Goal: Task Accomplishment & Management: Manage account settings

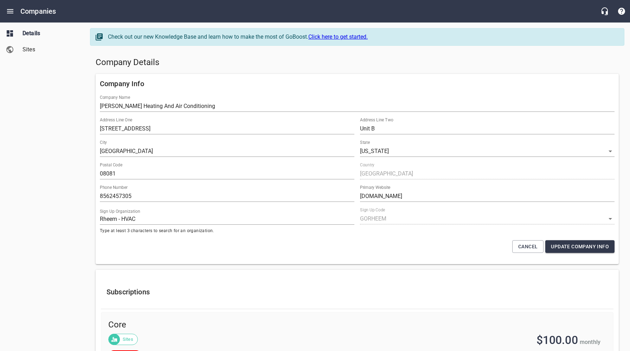
select select "[US_STATE]"
select select "48"
click at [9, 12] on icon "Open drawer" at bounding box center [10, 11] width 8 height 8
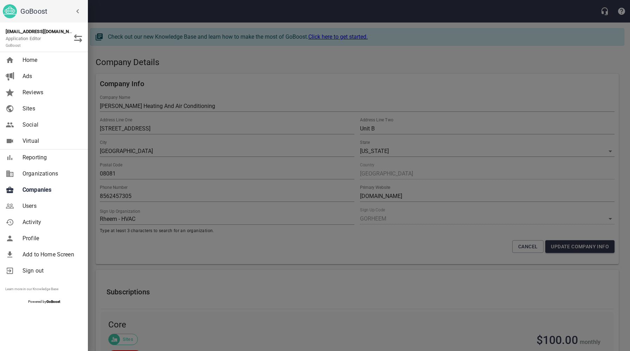
click at [31, 208] on span "Users" at bounding box center [51, 206] width 57 height 8
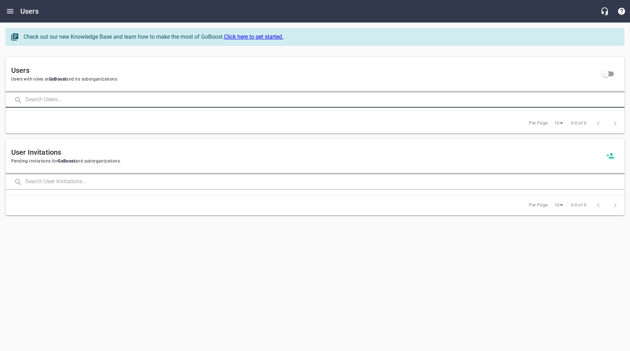
click at [100, 98] on input "text" at bounding box center [325, 100] width 600 height 15
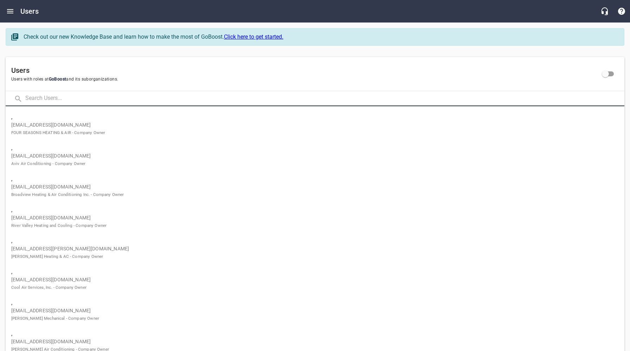
paste input "centralmshc@gmail.com"
type input "centralmshc@gmail.com"
click button at bounding box center [0, 0] width 0 height 0
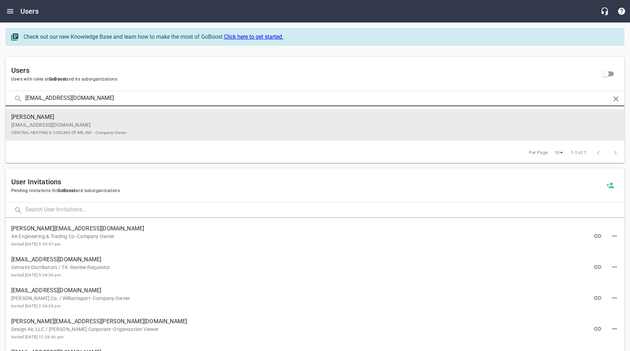
click at [104, 120] on span "Craig, Anne" at bounding box center [312, 117] width 602 height 8
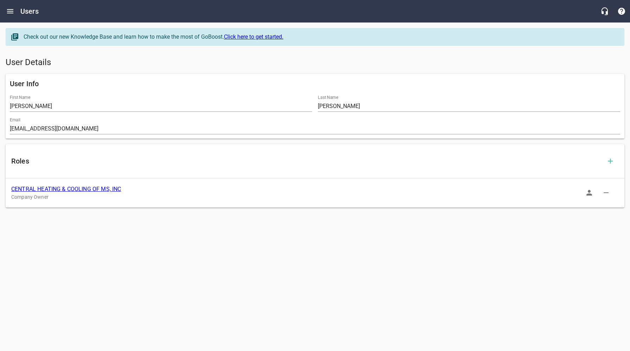
click at [65, 189] on link "CENTRAL HEATING & COOLING OF MS, INC" at bounding box center [66, 189] width 110 height 7
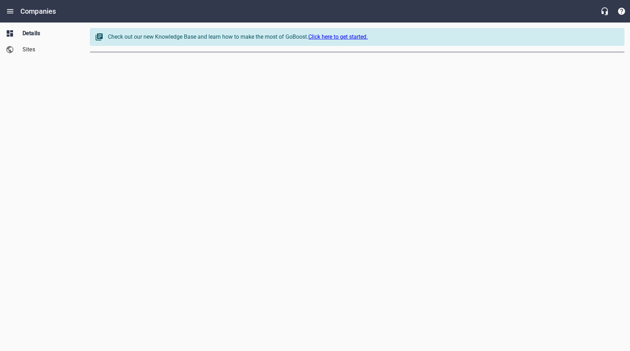
select select "[US_STATE]"
select select "62"
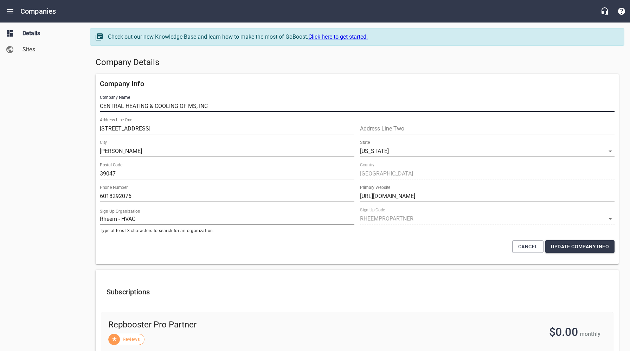
drag, startPoint x: 220, startPoint y: 106, endPoint x: 88, endPoint y: 104, distance: 132.3
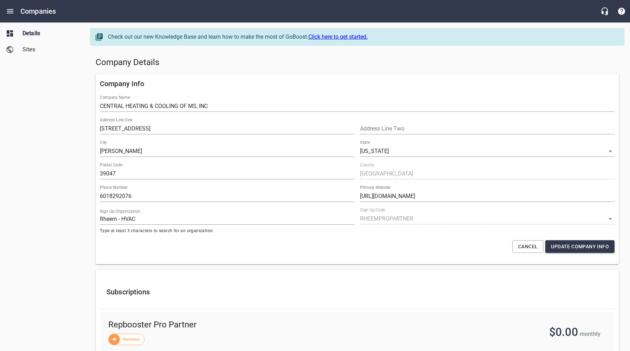
drag, startPoint x: 38, startPoint y: 100, endPoint x: 57, endPoint y: 98, distance: 18.3
click at [39, 100] on div "Details Sites" at bounding box center [42, 175] width 85 height 351
drag, startPoint x: 44, startPoint y: 121, endPoint x: 30, endPoint y: 72, distance: 50.0
click at [43, 119] on div "Details Sites" at bounding box center [42, 175] width 85 height 351
click at [7, 10] on icon "Open drawer" at bounding box center [10, 11] width 8 height 8
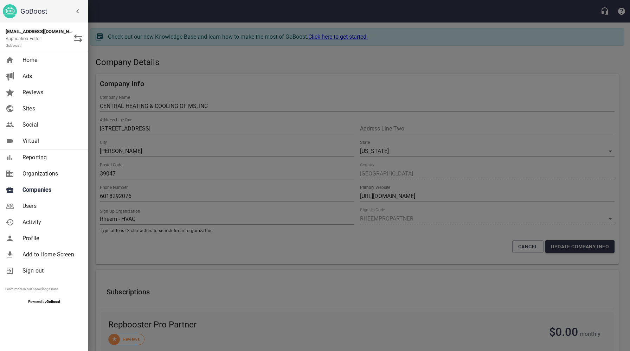
click at [39, 193] on span "Companies" at bounding box center [51, 190] width 57 height 8
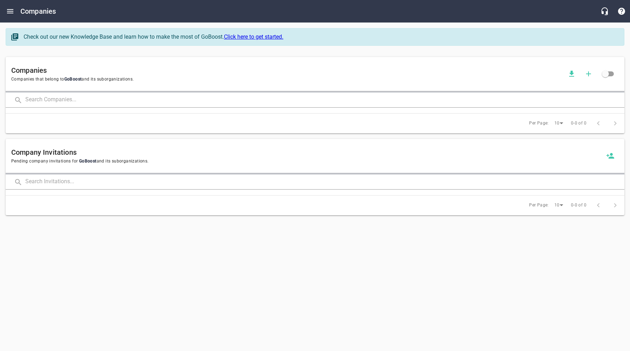
click at [100, 101] on input "text" at bounding box center [325, 100] width 600 height 15
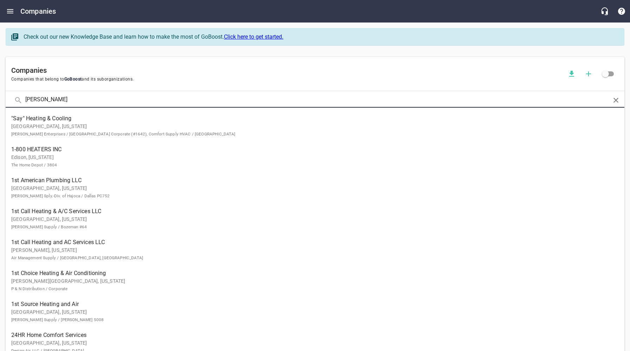
type input "Conner's"
click button at bounding box center [0, 0] width 0 height 0
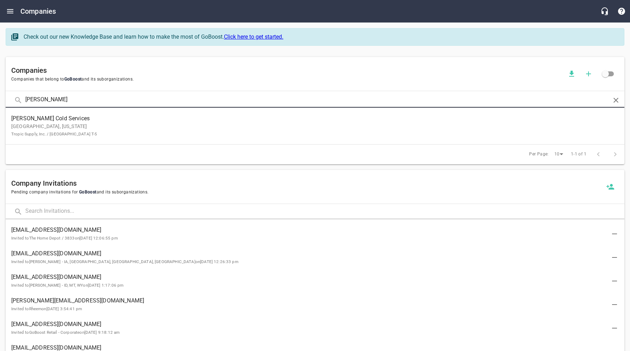
click at [98, 121] on span "Conner's Cold Services" at bounding box center [309, 118] width 597 height 8
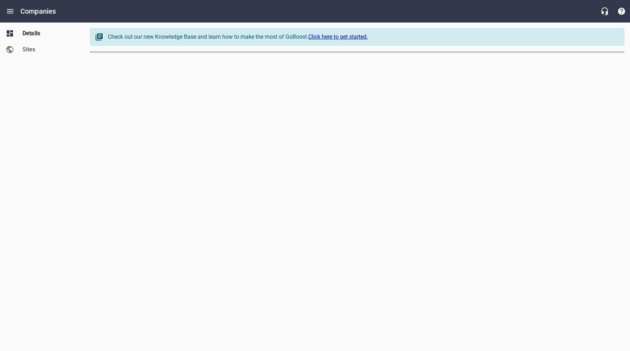
select select "[US_STATE]"
select select "49"
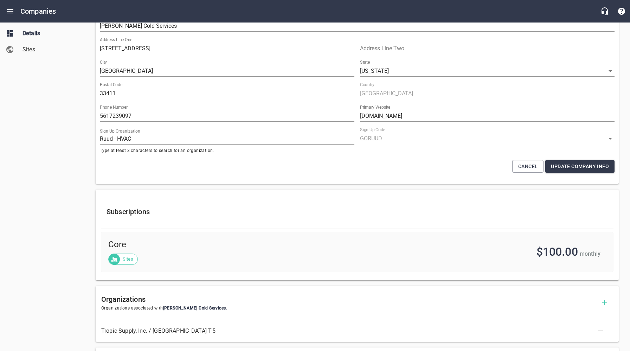
scroll to position [317, 0]
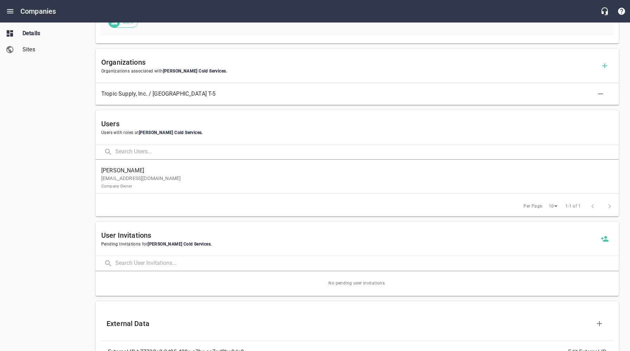
click at [43, 191] on div "Details Sites" at bounding box center [42, 175] width 85 height 351
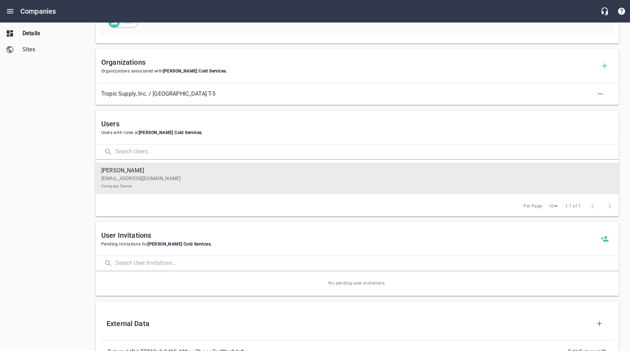
click at [166, 179] on p "mikecnnr2@aol.com Company Owner" at bounding box center [354, 182] width 507 height 15
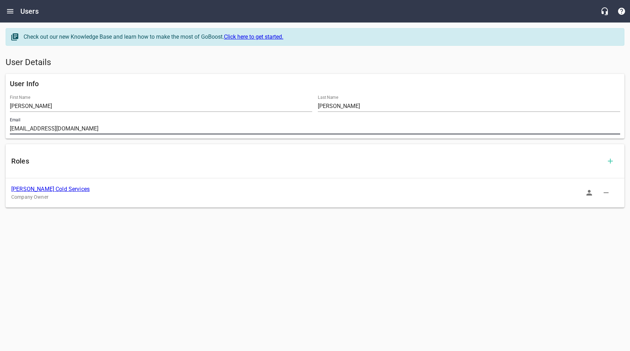
drag, startPoint x: 72, startPoint y: 128, endPoint x: 8, endPoint y: 128, distance: 64.7
click at [8, 128] on div "Email mikecnnr2@aol.com" at bounding box center [315, 126] width 616 height 23
click at [175, 209] on div "Roles Conner's Cold Services Company Owner" at bounding box center [315, 175] width 625 height 69
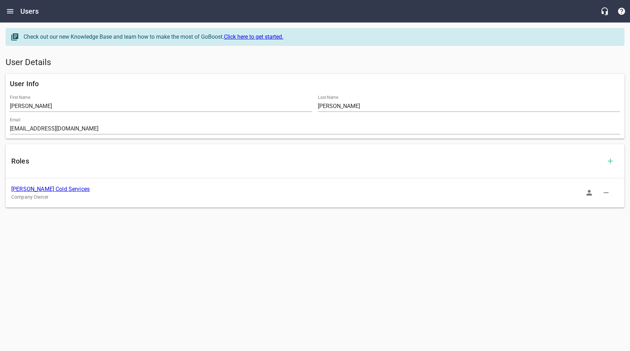
click at [39, 186] on link "Conner's Cold Services" at bounding box center [50, 189] width 78 height 7
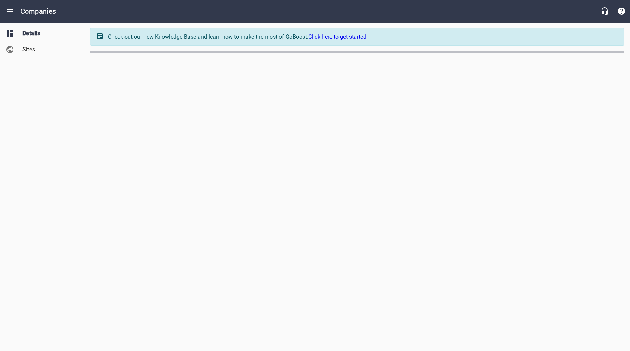
select select "[US_STATE]"
select select "49"
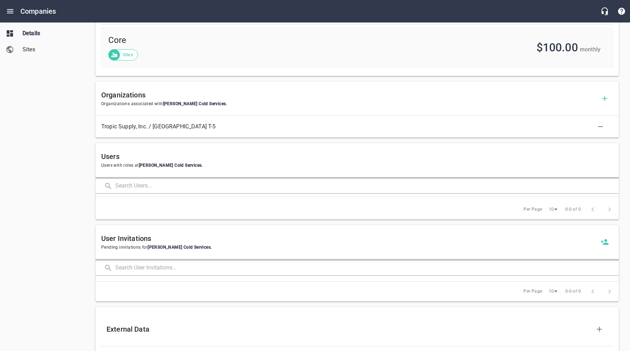
scroll to position [425, 0]
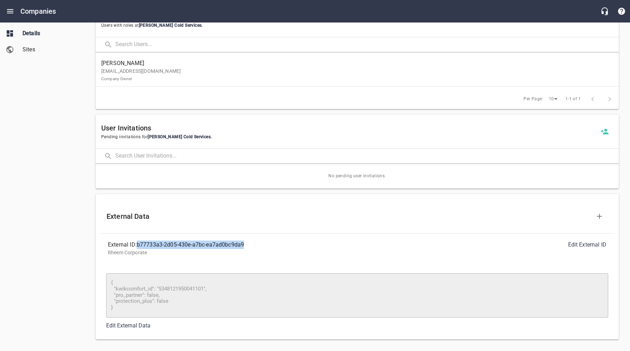
drag, startPoint x: 248, startPoint y: 245, endPoint x: 213, endPoint y: 248, distance: 35.3
click at [140, 246] on div "External ID: b77733a3-2d05-430e-a7bc-ea7ad0bc9da9" at bounding box center [232, 245] width 249 height 8
copy div "b77733a3-2d05-430e-a7bc-ea7ad0bc9da9"
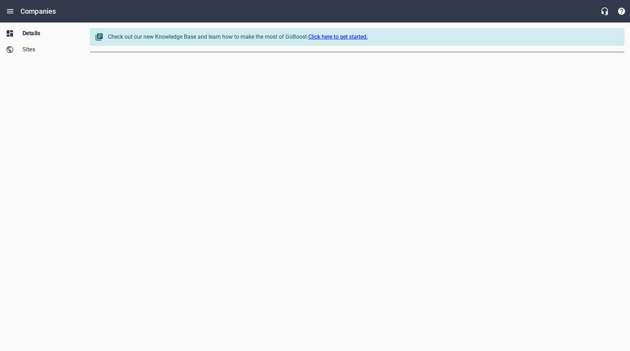
select select "5"
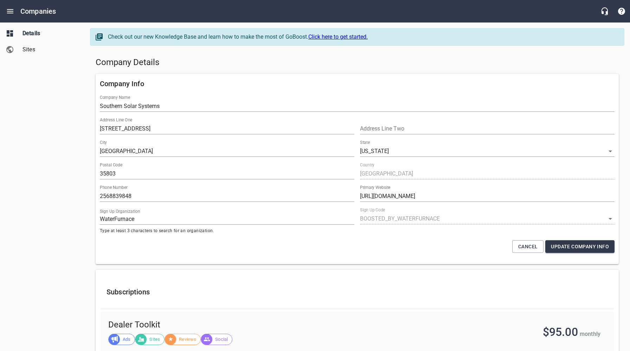
click at [58, 179] on div "Details Sites" at bounding box center [42, 175] width 85 height 351
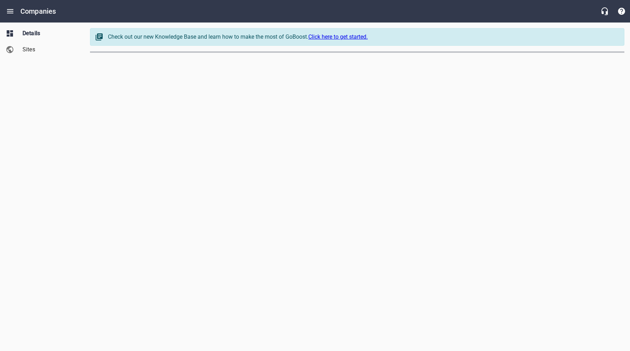
select select "[US_STATE]"
select select "49"
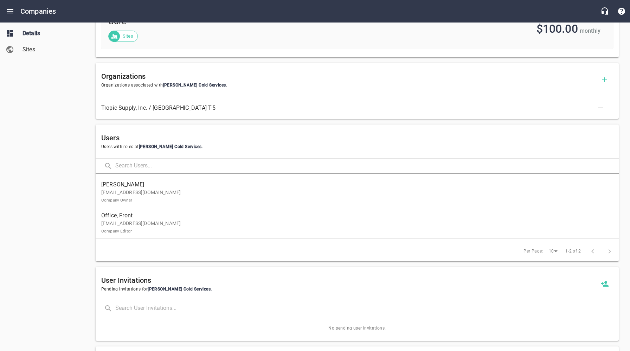
scroll to position [317, 0]
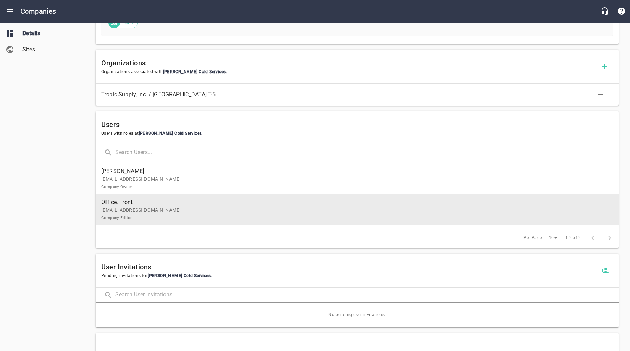
click at [149, 215] on p "connersfrontoffice@gmail.com Company Editor" at bounding box center [354, 214] width 507 height 15
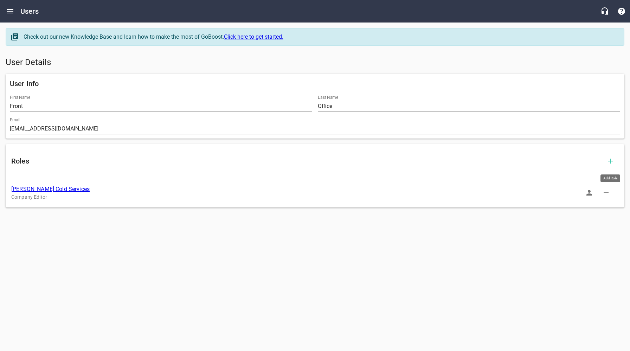
click at [611, 161] on icon "button" at bounding box center [611, 161] width 8 height 8
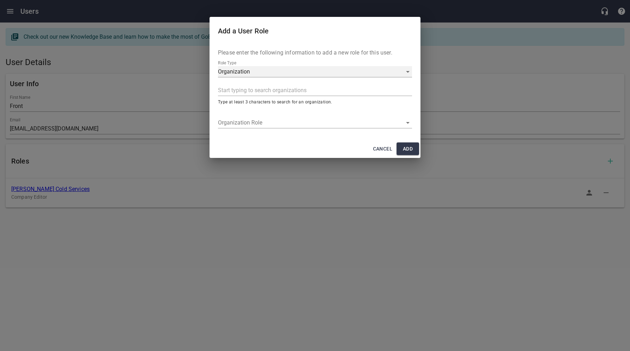
click at [262, 70] on div "Organization" at bounding box center [315, 71] width 194 height 11
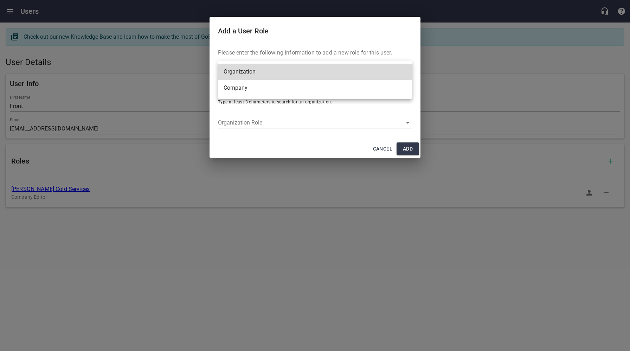
click at [245, 89] on li "Company" at bounding box center [315, 88] width 194 height 16
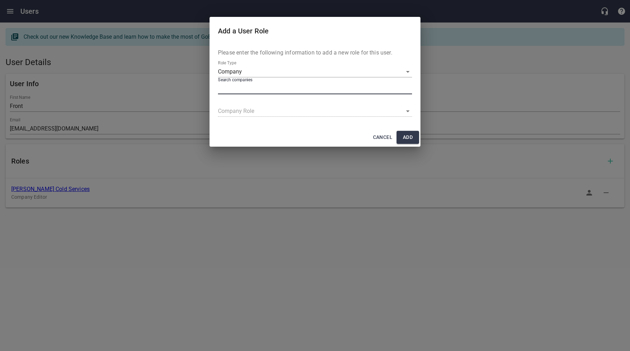
click at [255, 87] on input "text" at bounding box center [313, 88] width 191 height 11
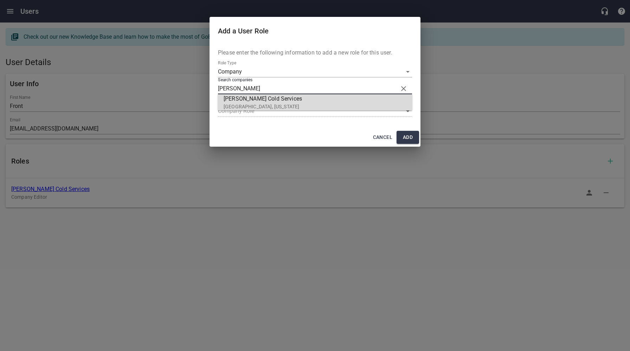
click at [260, 101] on span "Conner's Cold Services" at bounding box center [312, 99] width 177 height 8
type input "Conner's Cold Services"
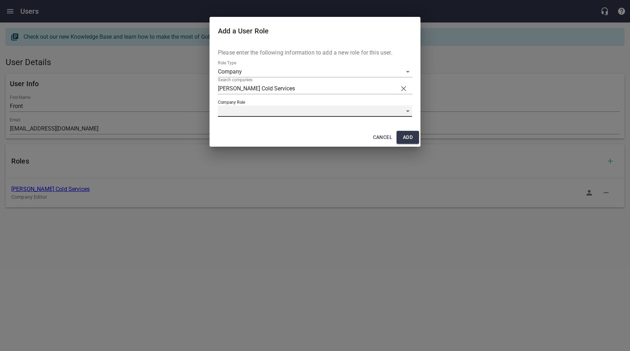
click at [248, 110] on div "​" at bounding box center [315, 111] width 194 height 11
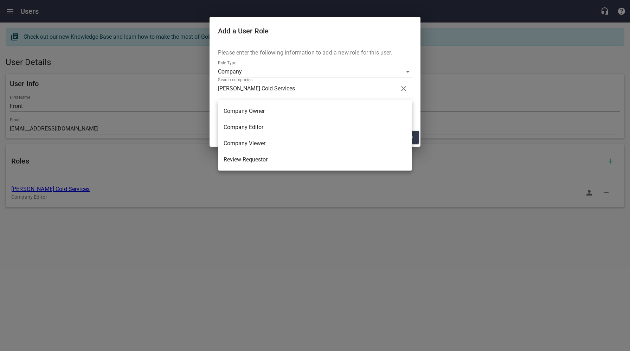
drag, startPoint x: 249, startPoint y: 110, endPoint x: 277, endPoint y: 114, distance: 28.8
click at [249, 110] on li "Company Owner" at bounding box center [315, 111] width 194 height 16
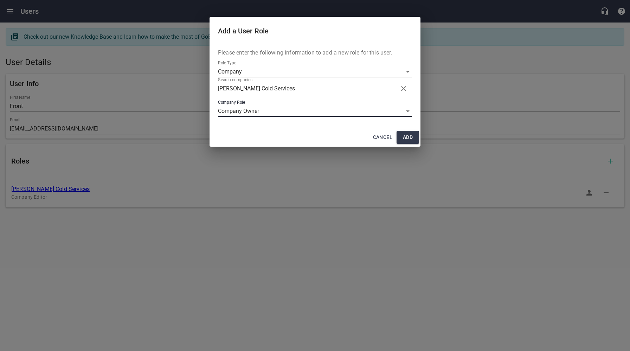
click at [410, 138] on span "Add" at bounding box center [407, 137] width 11 height 9
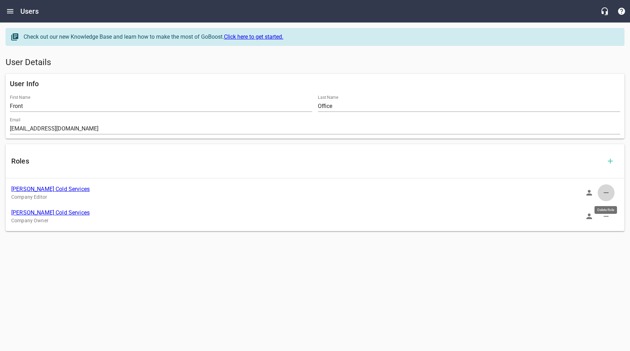
click at [608, 192] on icon "button" at bounding box center [606, 193] width 8 height 8
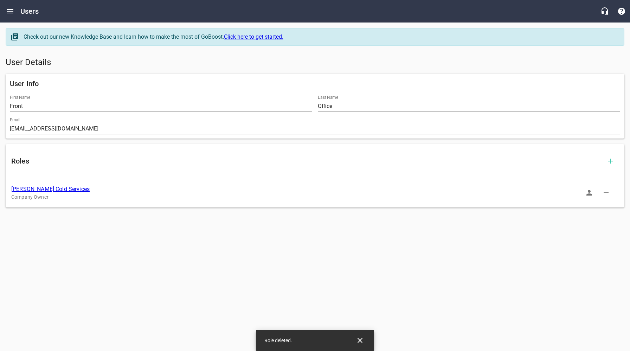
click at [32, 189] on link "Conner's Cold Services" at bounding box center [50, 189] width 78 height 7
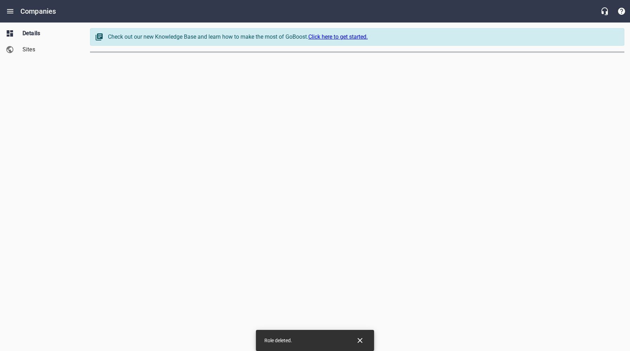
select select "[US_STATE]"
select select "49"
